Goal: Find specific page/section: Find specific page/section

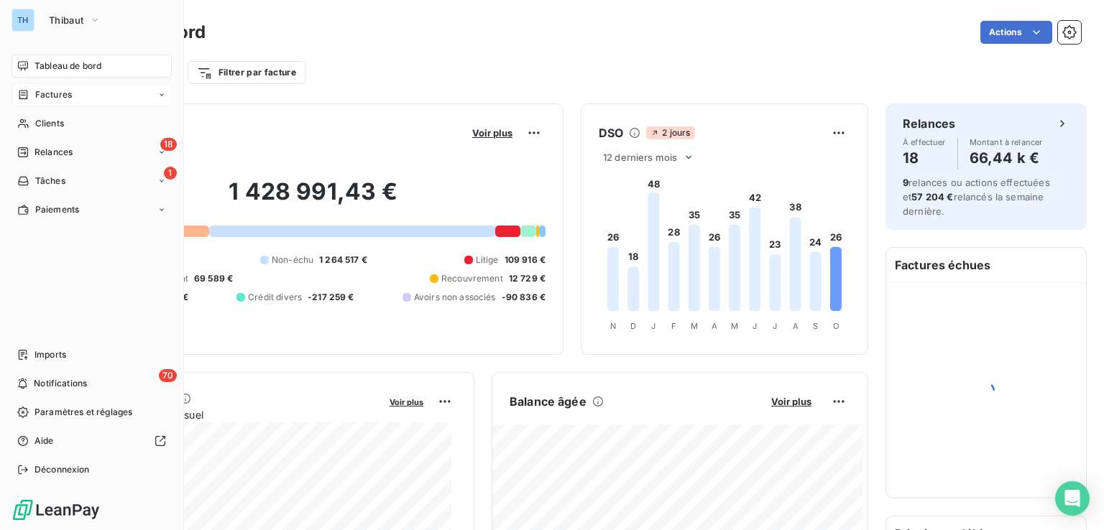
click at [49, 93] on span "Factures" at bounding box center [53, 94] width 37 height 13
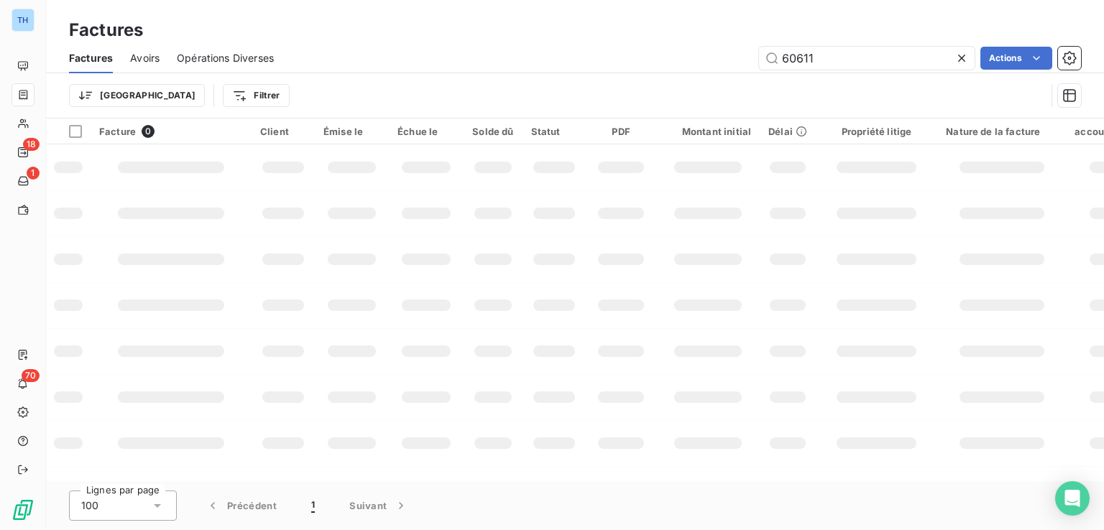
drag, startPoint x: 817, startPoint y: 59, endPoint x: 634, endPoint y: 14, distance: 188.5
click at [697, 67] on div "60611 Actions" at bounding box center [686, 58] width 790 height 23
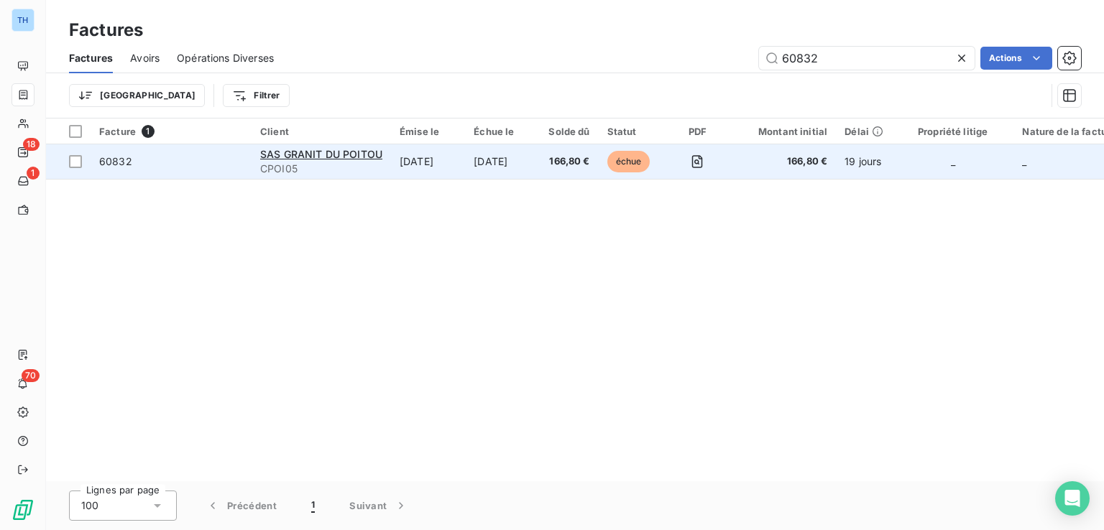
type input "60832"
click at [420, 177] on td "[DATE]" at bounding box center [428, 161] width 74 height 34
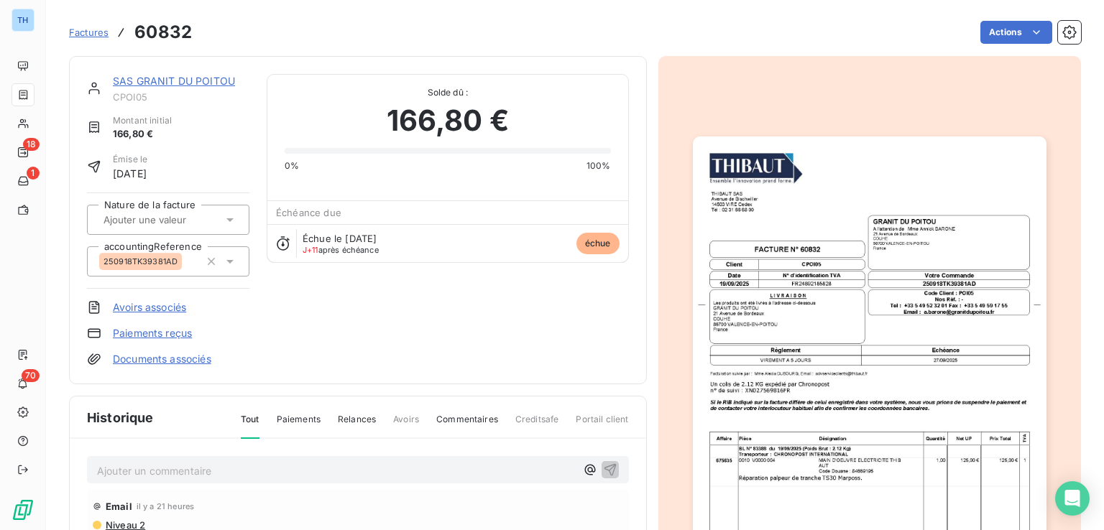
click at [167, 81] on link "SAS GRANIT DU POITOU" at bounding box center [174, 81] width 122 height 12
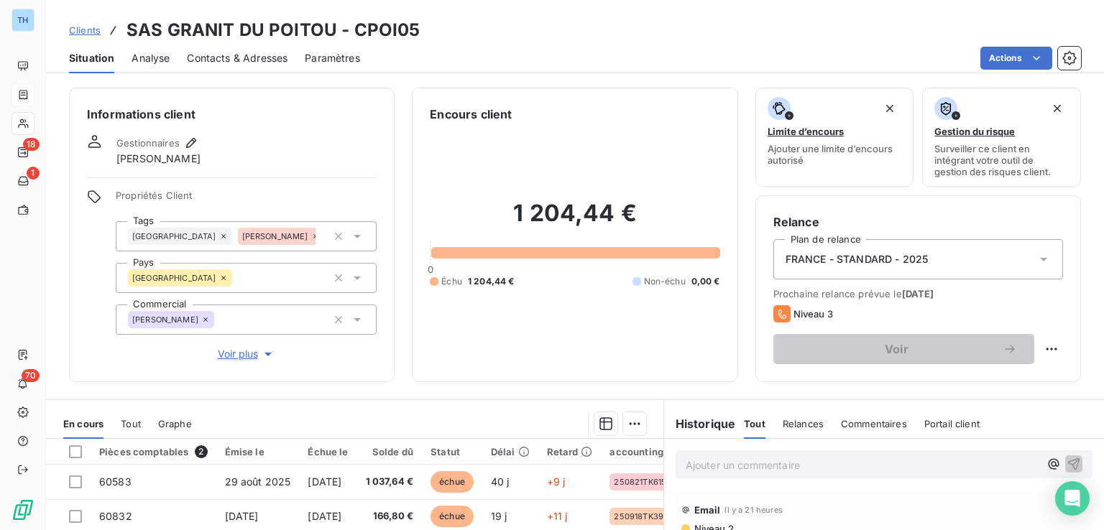
click at [710, 455] on div "Ajouter un commentaire ﻿" at bounding box center [861, 464] width 353 height 19
click at [698, 458] on p "Ajouter un commentaire ﻿" at bounding box center [861, 465] width 353 height 18
click at [1066, 461] on icon "button" at bounding box center [1073, 463] width 14 height 14
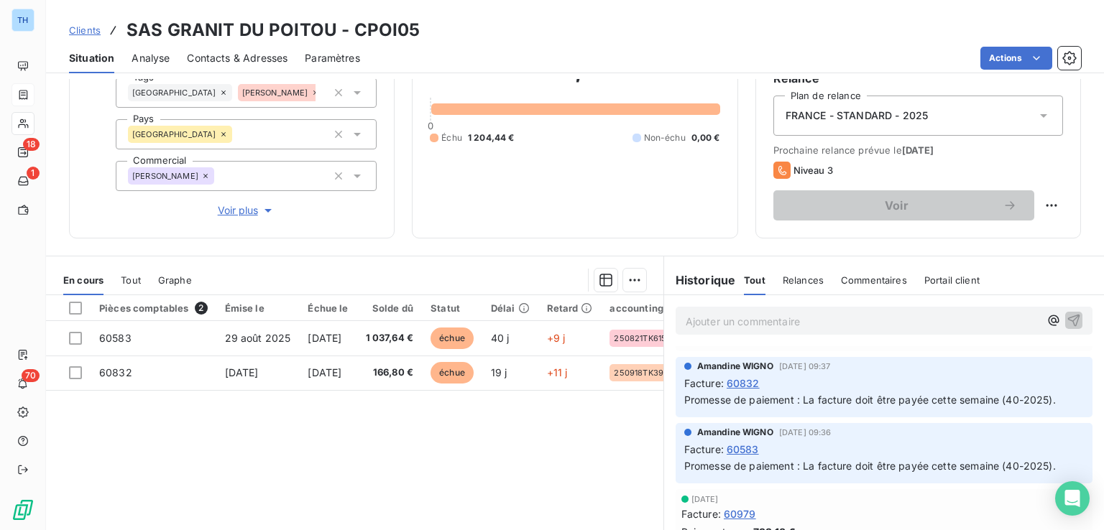
scroll to position [72, 0]
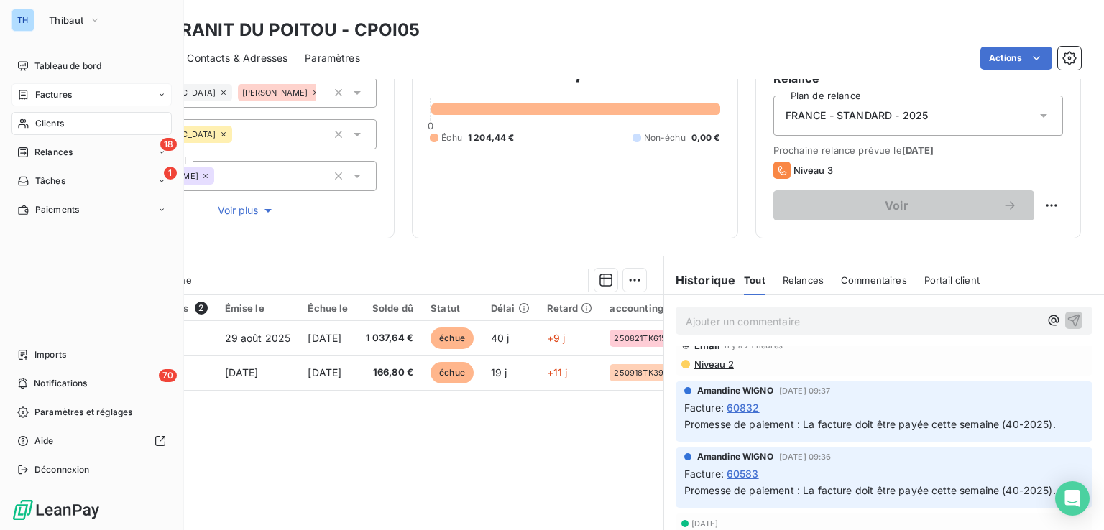
click at [52, 123] on span "Clients" at bounding box center [49, 123] width 29 height 13
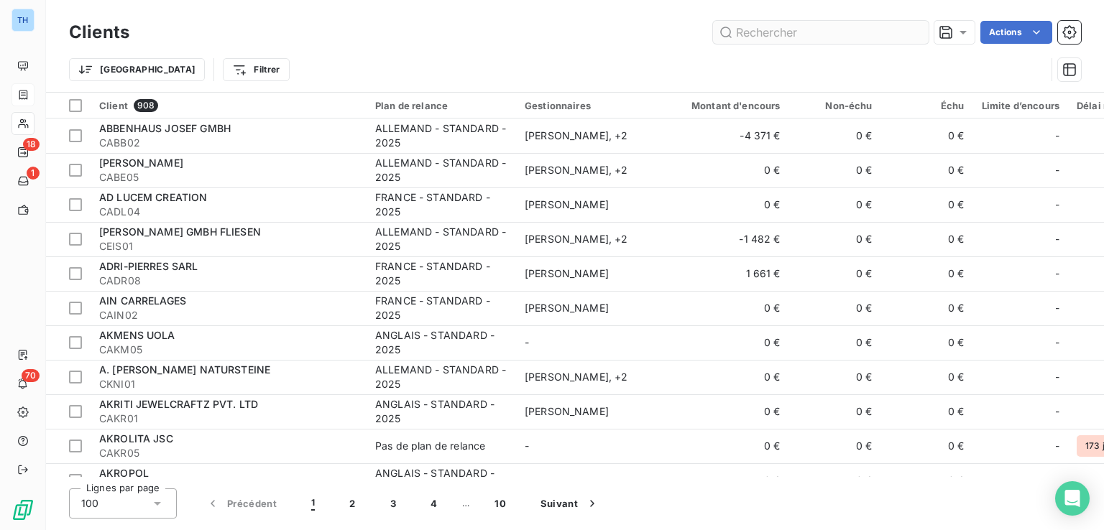
click at [762, 33] on input "text" at bounding box center [821, 32] width 216 height 23
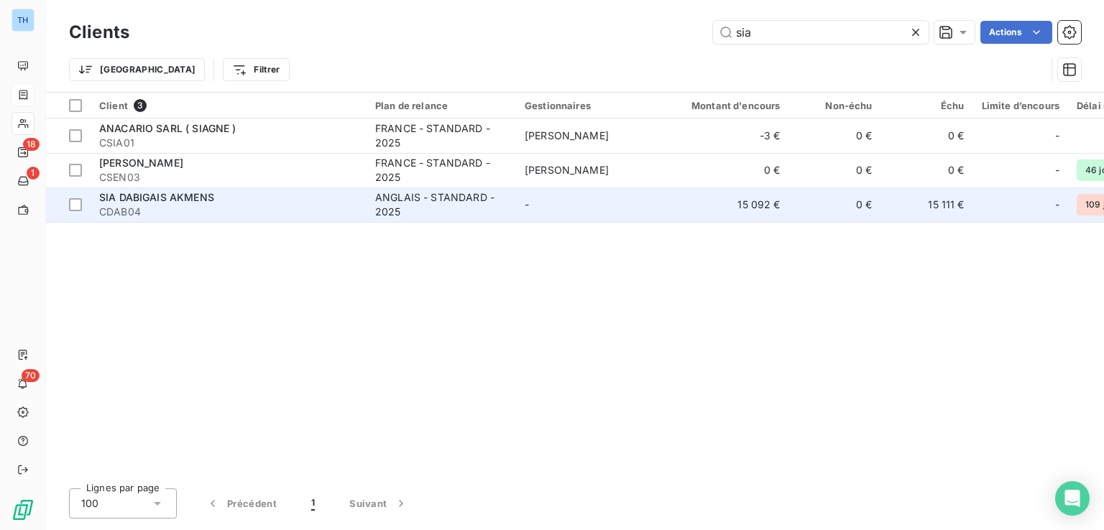
type input "sia"
click at [250, 210] on span "CDAB04" at bounding box center [228, 212] width 259 height 14
